Goal: Answer question/provide support

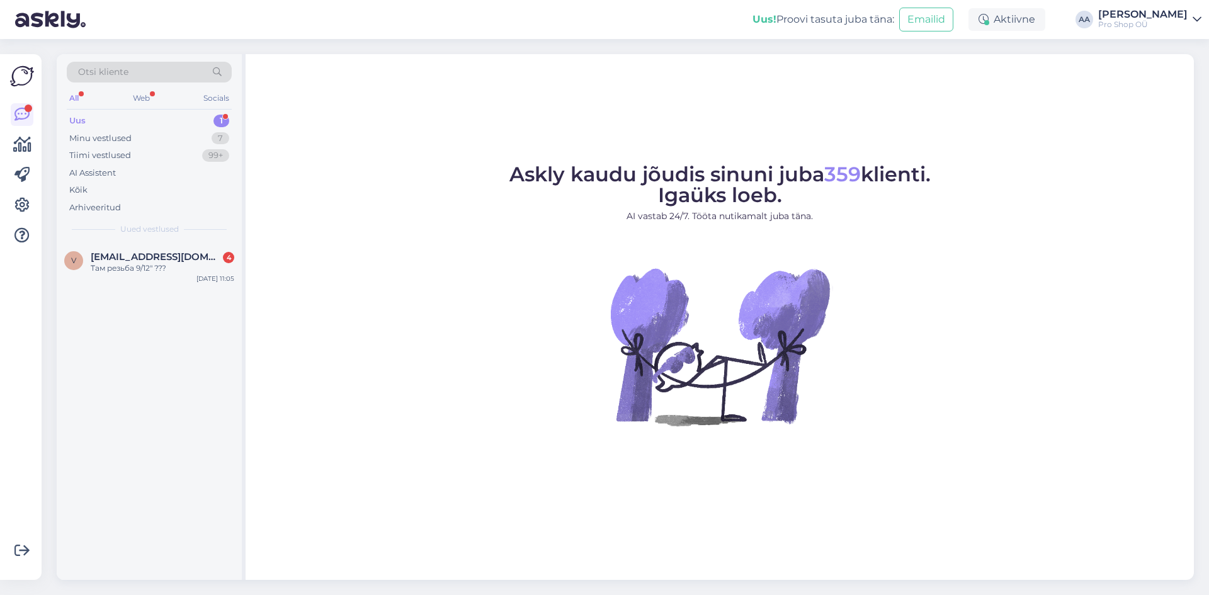
click at [93, 119] on div "Uus 1" at bounding box center [149, 121] width 165 height 18
click at [153, 256] on span "[EMAIL_ADDRESS][DOMAIN_NAME]" at bounding box center [156, 256] width 131 height 11
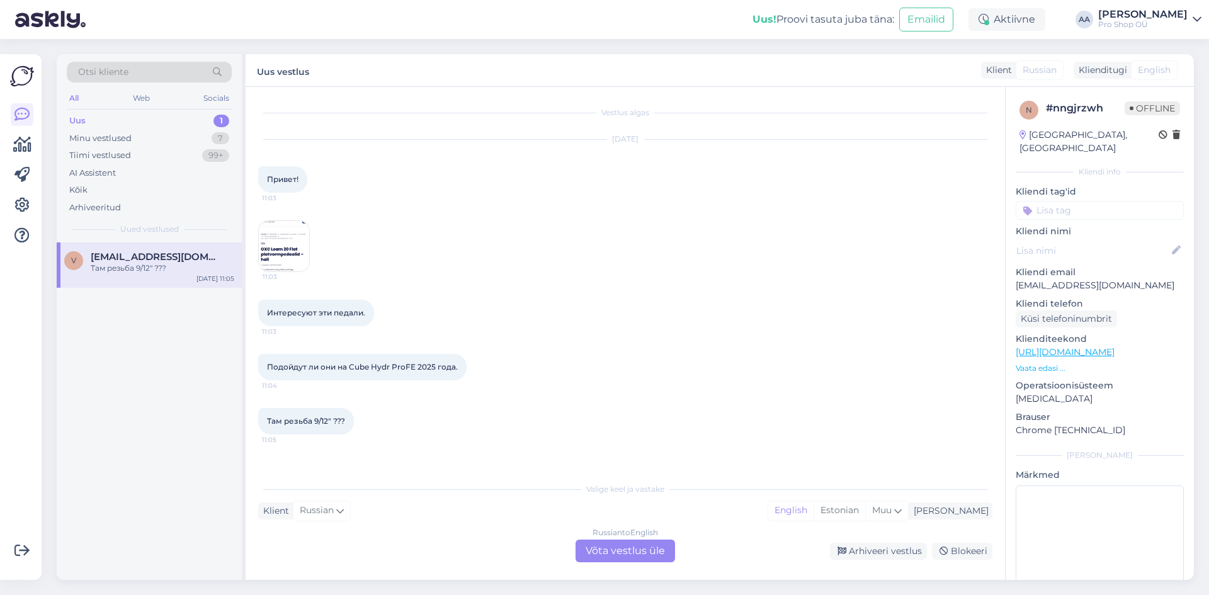
click at [285, 253] on img at bounding box center [284, 246] width 50 height 50
click at [638, 547] on div "Russian to English Võta vestlus üle" at bounding box center [625, 551] width 99 height 23
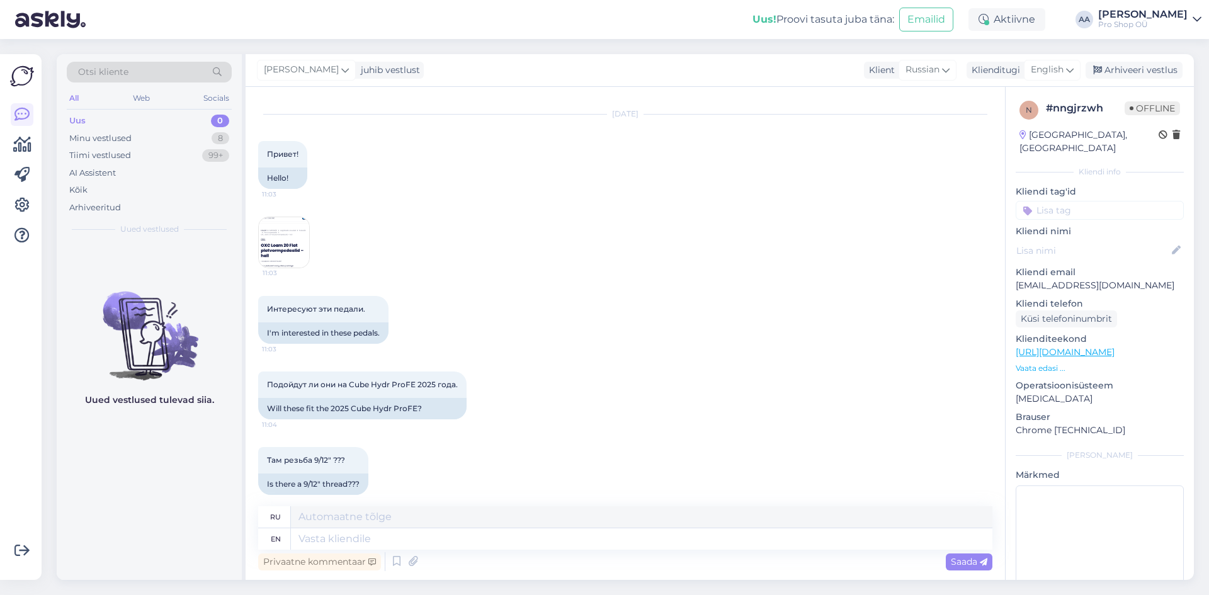
scroll to position [39, 0]
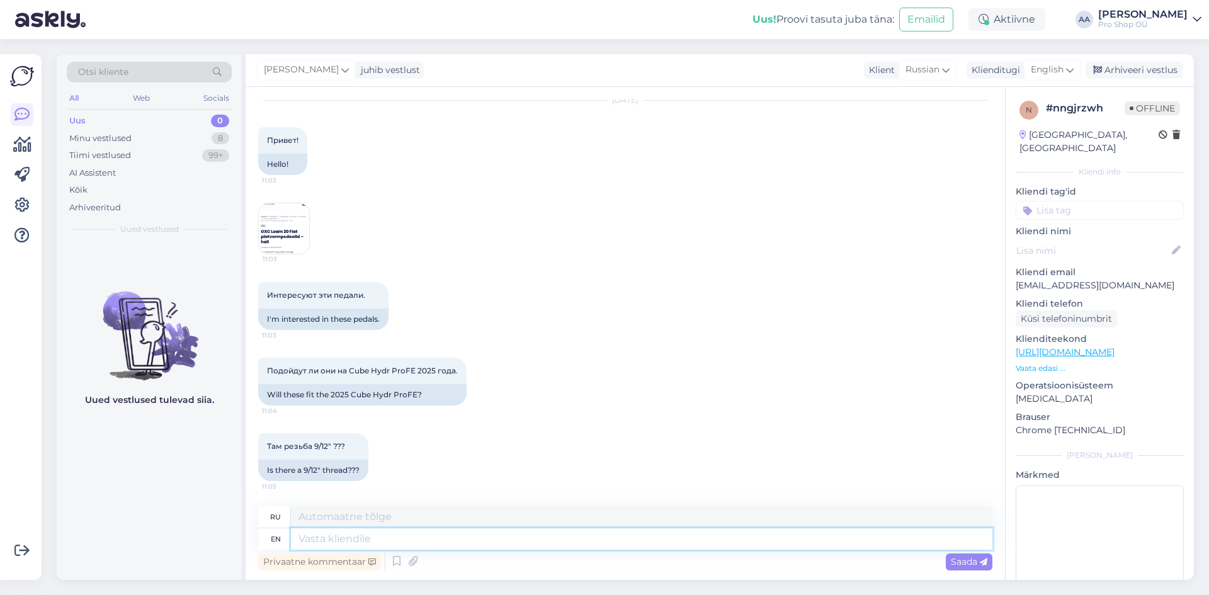
click at [397, 547] on textarea at bounding box center [641, 538] width 701 height 21
type textarea "Yes"
type textarea "Да"
type textarea "Yes they"
type textarea "Да, они"
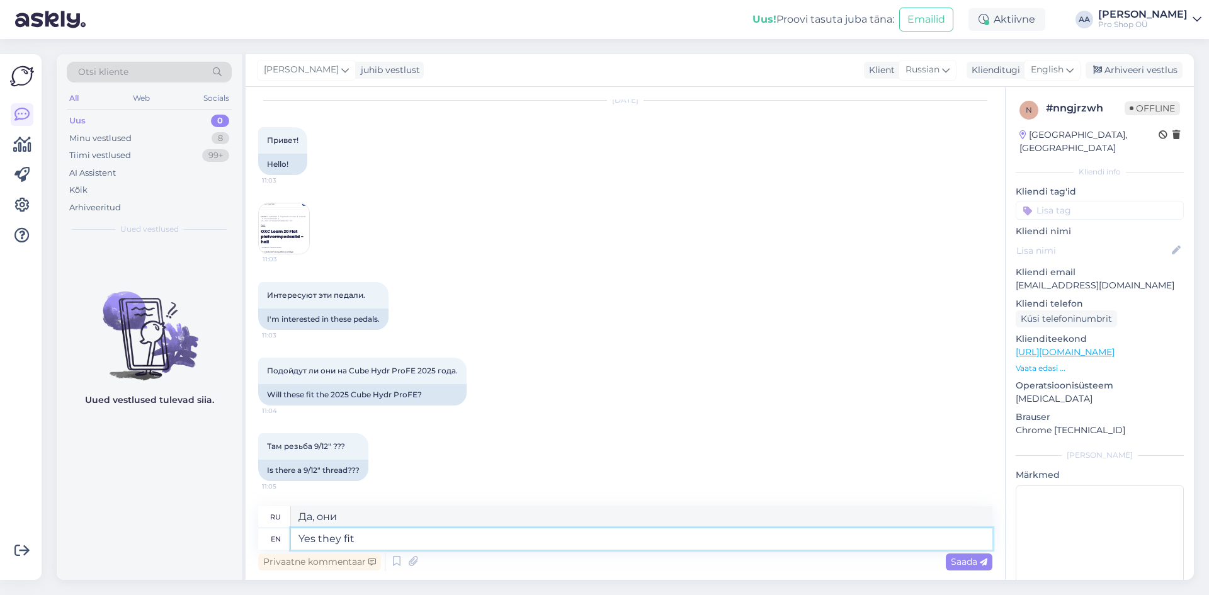
type textarea "Yes they fit"
type textarea "Да, они подходят."
type textarea "Yes they fit to"
type textarea "Да, они подходят"
type textarea "Yes they fit to Cube"
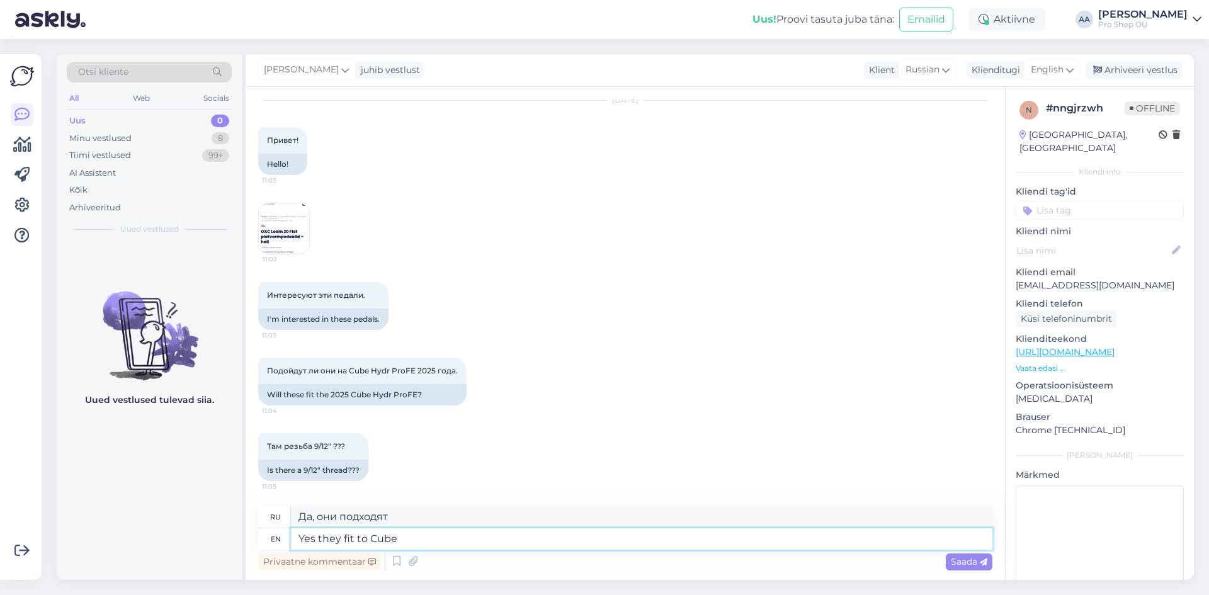
type textarea "Да, они подходят для Cube."
type textarea "Yes they fit to Cube bikes"
type textarea "Да, они подходят для велосипедов Cube."
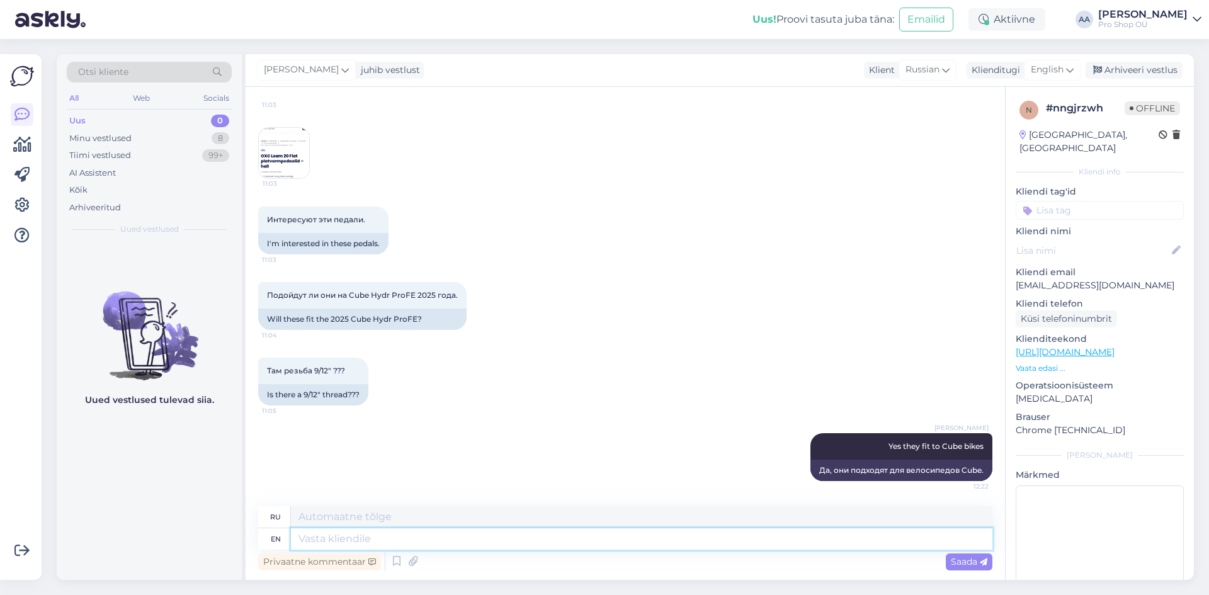
click at [429, 540] on textarea at bounding box center [641, 538] width 701 height 21
type textarea "9"
type textarea "9/12"
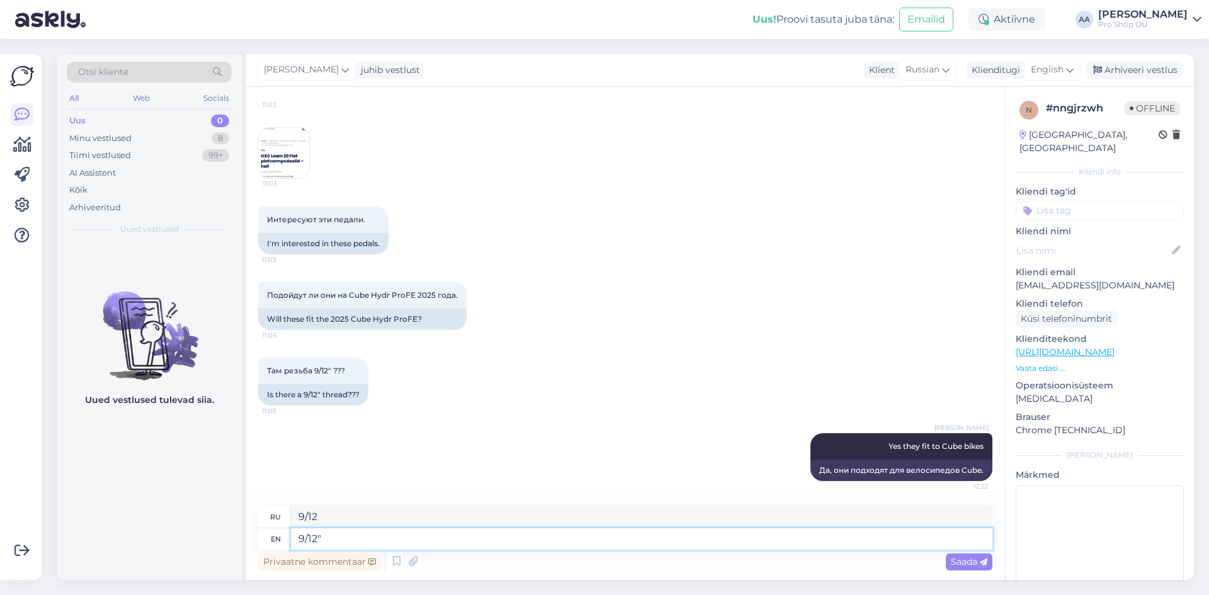
type textarea "9/12" t"
type textarea "9/12""
type textarea "9/12" thread"
type textarea "Резьба 9/12 дюйма"
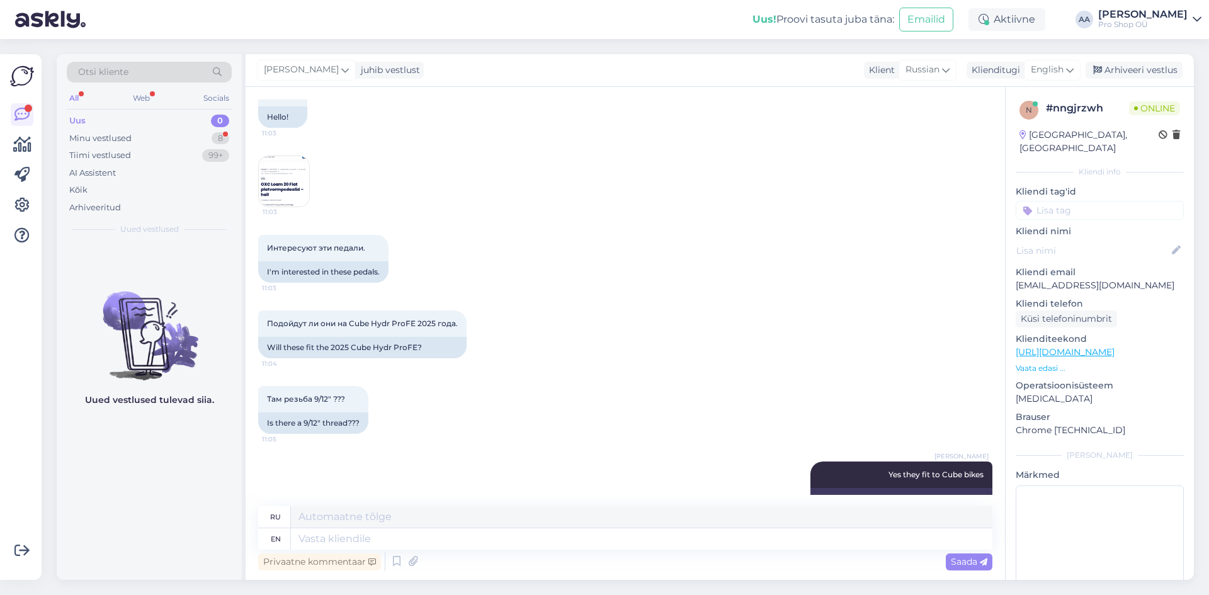
scroll to position [14, 0]
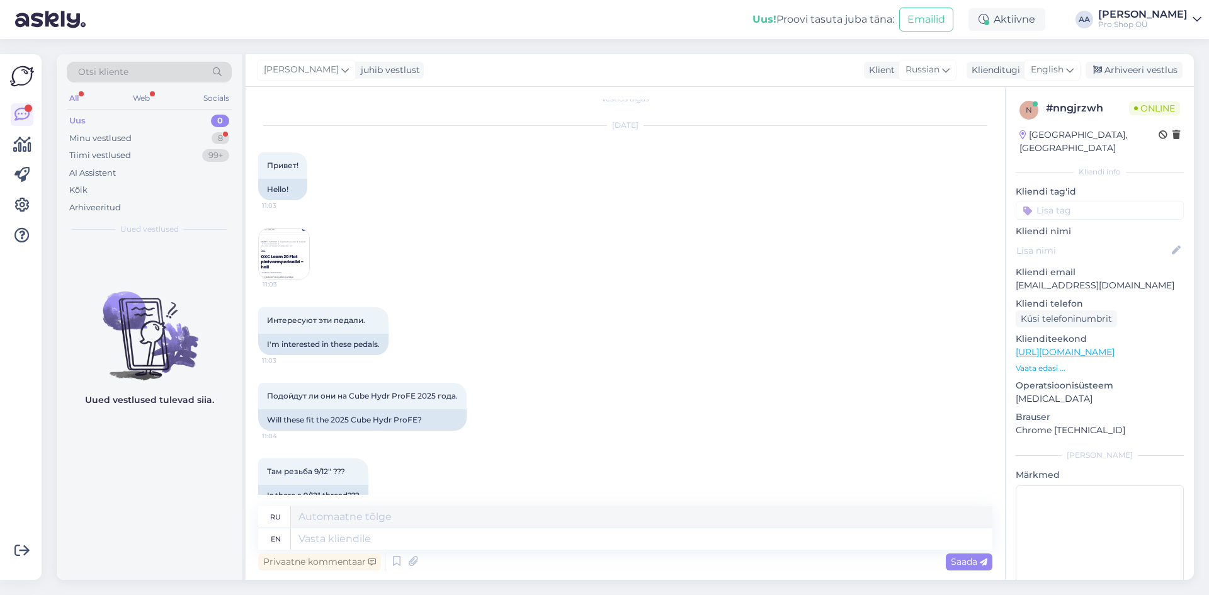
click at [276, 242] on img at bounding box center [284, 254] width 50 height 50
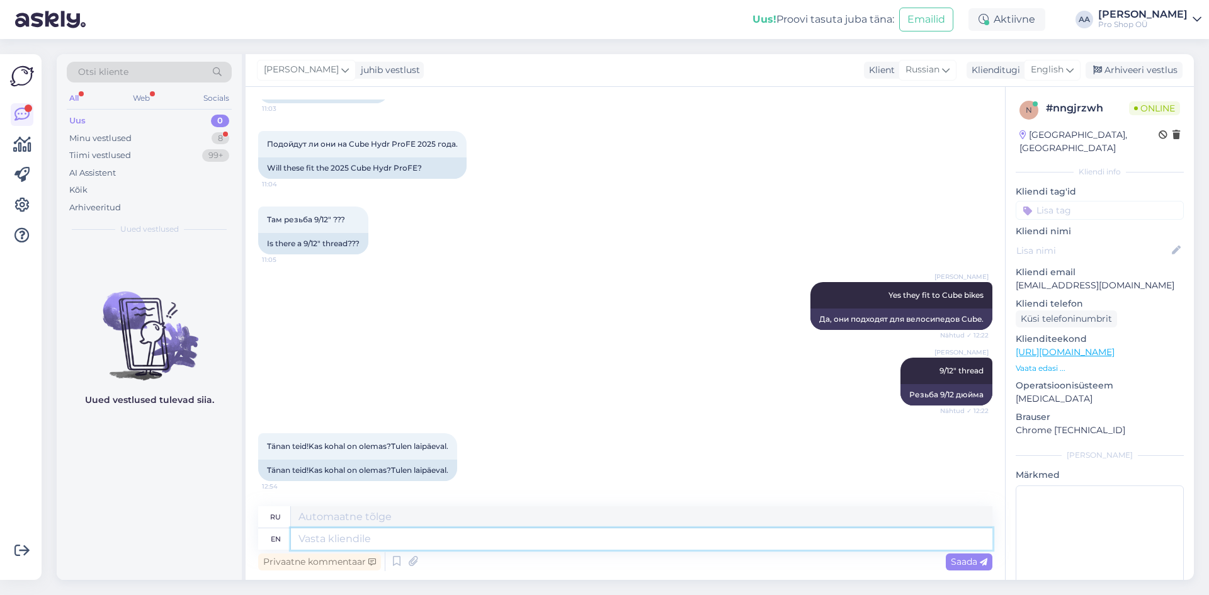
click at [427, 541] on textarea at bounding box center [641, 538] width 701 height 21
type textarea "K"
type textarea "Available"
type textarea "Доступный"
type textarea "Available in"
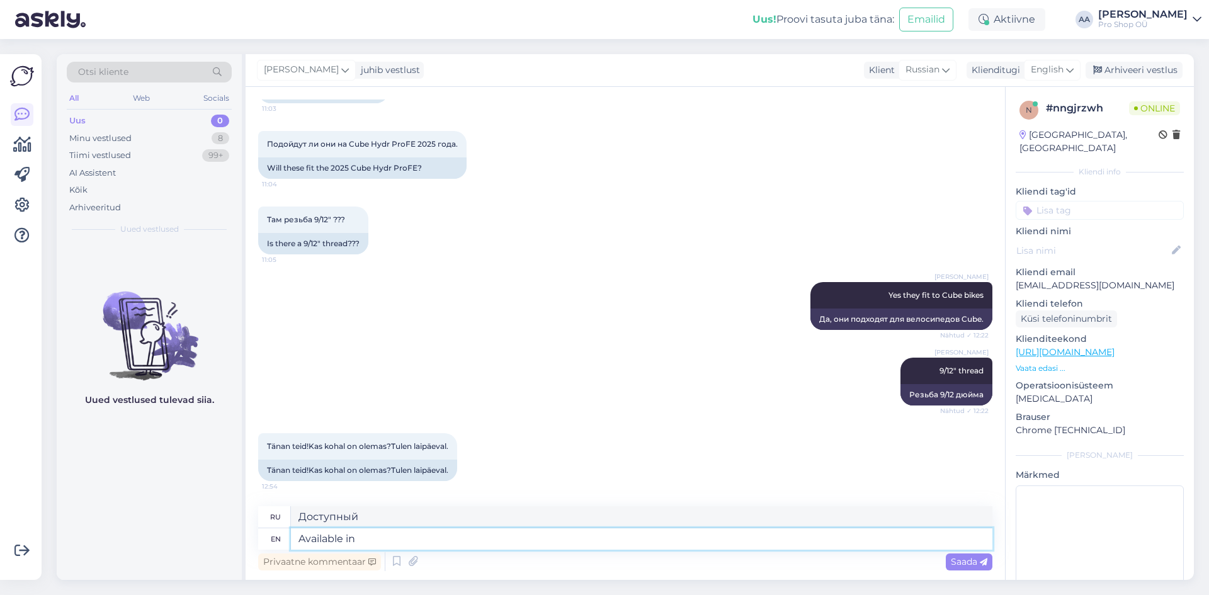
type textarea "Доступно в"
type textarea "Available in shop"
type textarea "Доступно в магазине"
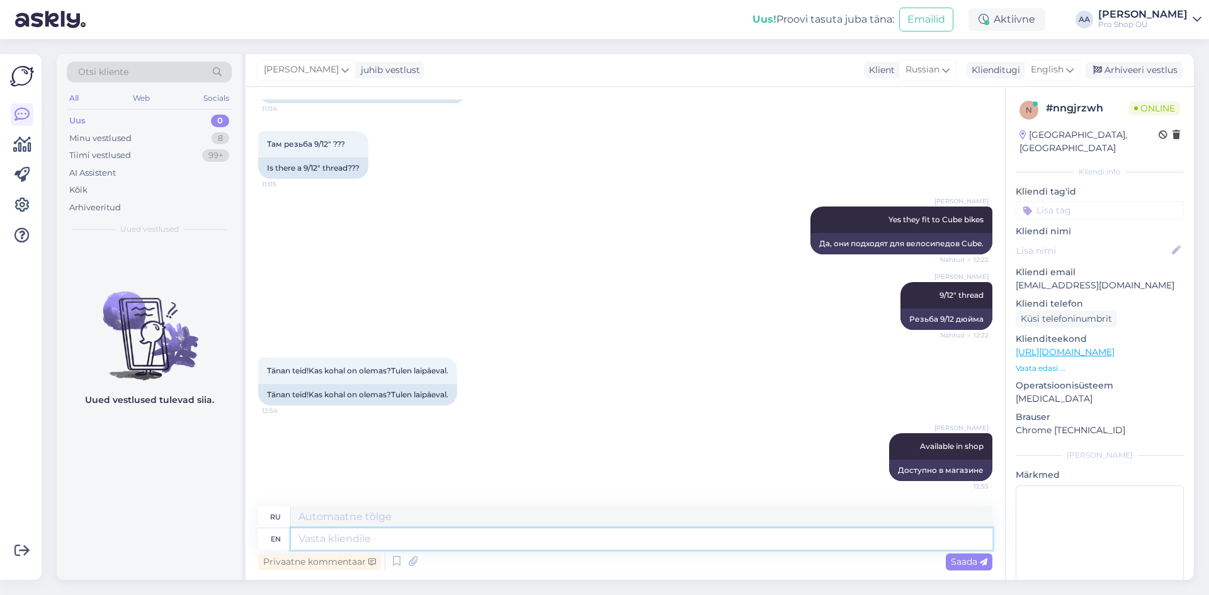
scroll to position [89, 0]
